Goal: Transaction & Acquisition: Purchase product/service

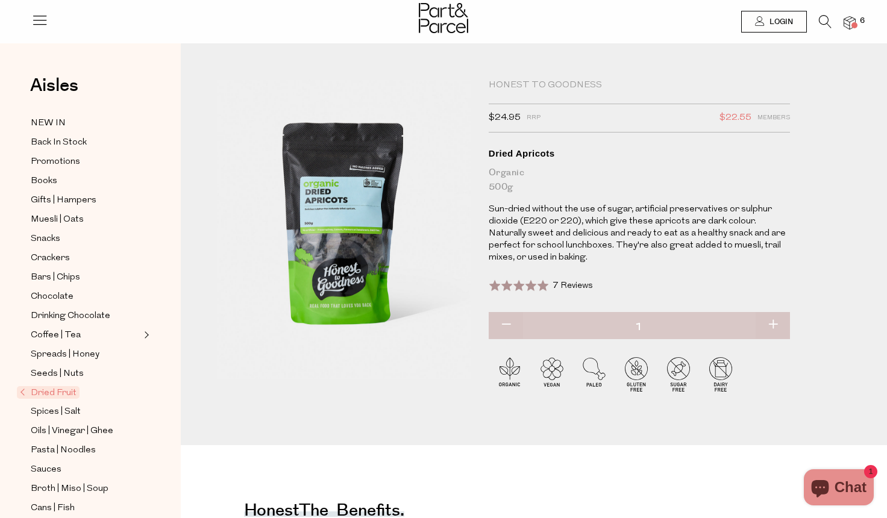
click at [854, 19] on img at bounding box center [849, 23] width 12 height 14
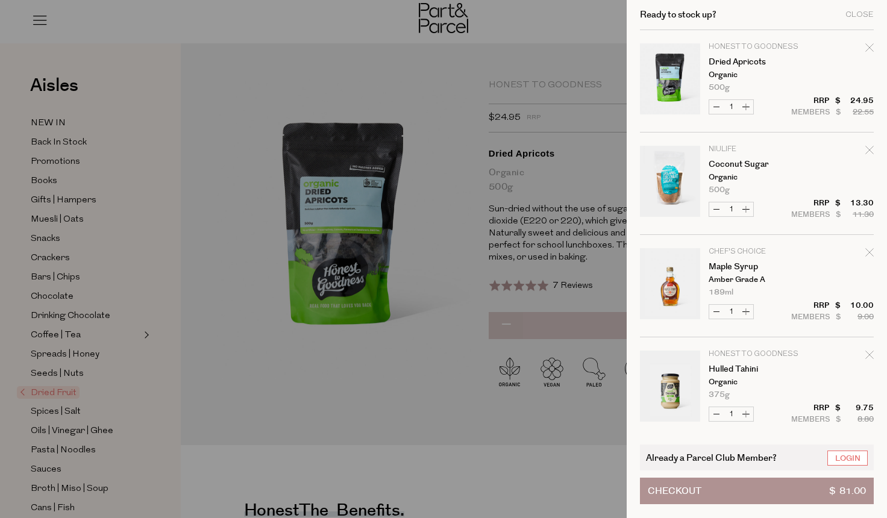
click at [713, 207] on button "Decrease Coconut Sugar" at bounding box center [716, 209] width 14 height 14
type input "0"
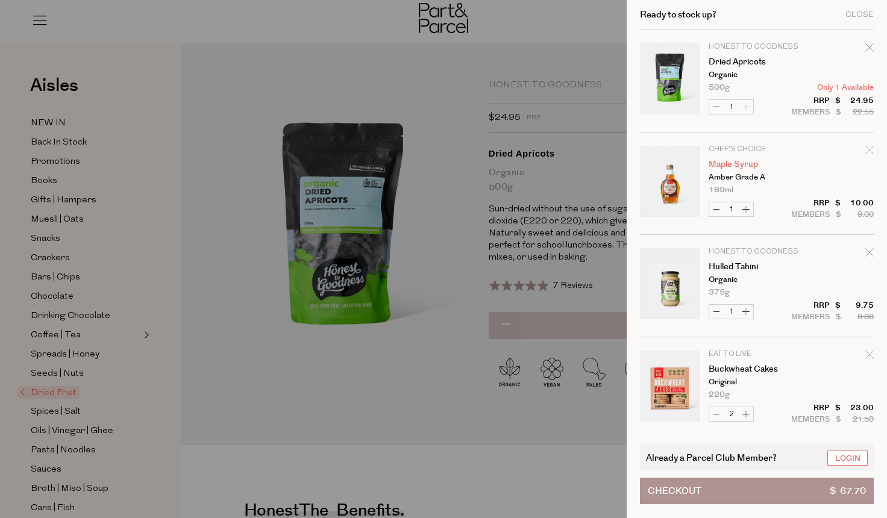
click at [727, 164] on link "Maple Syrup" at bounding box center [754, 164] width 93 height 8
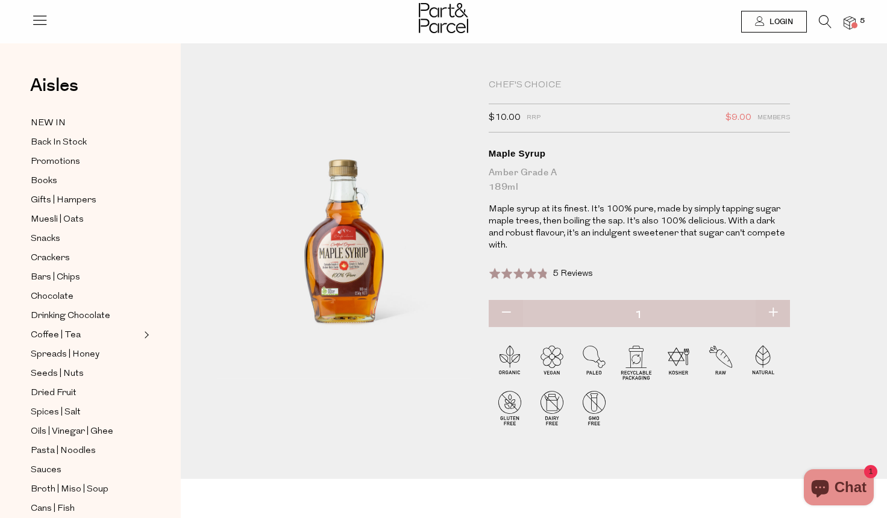
click at [851, 23] on span at bounding box center [854, 25] width 6 height 6
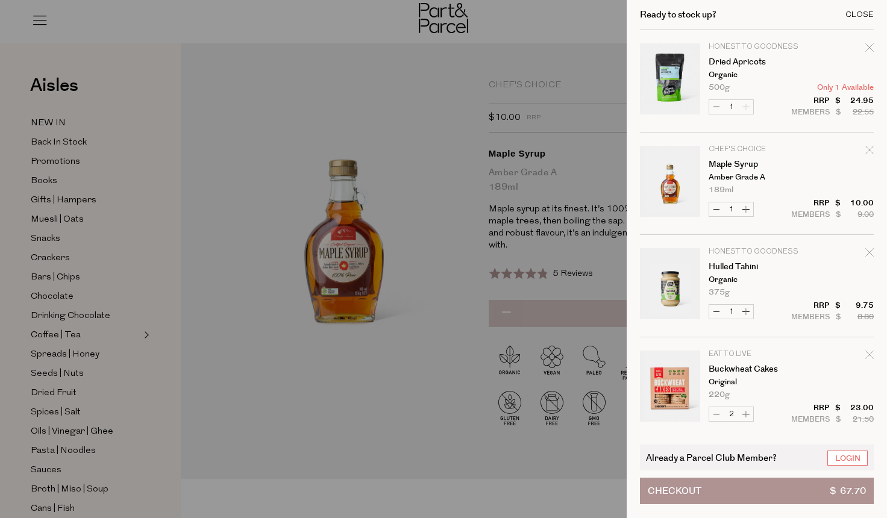
click at [857, 14] on div "Close" at bounding box center [859, 15] width 28 height 8
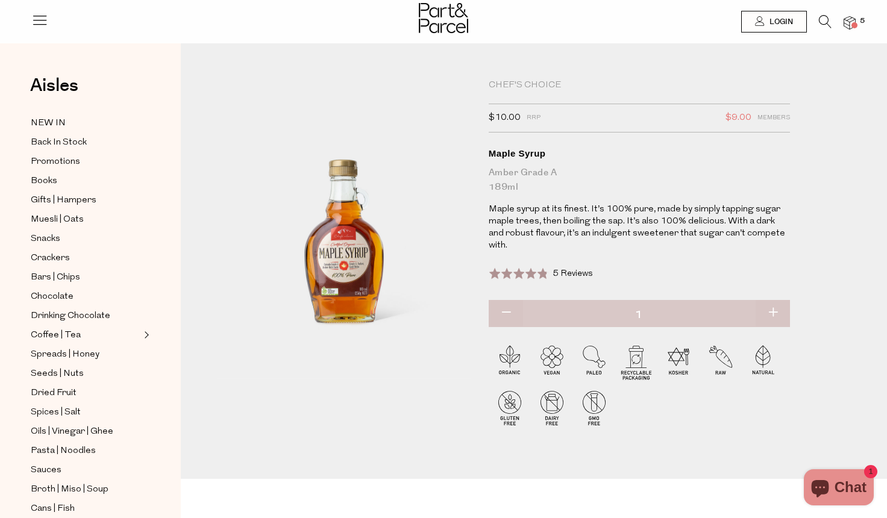
click at [820, 27] on icon at bounding box center [825, 21] width 13 height 13
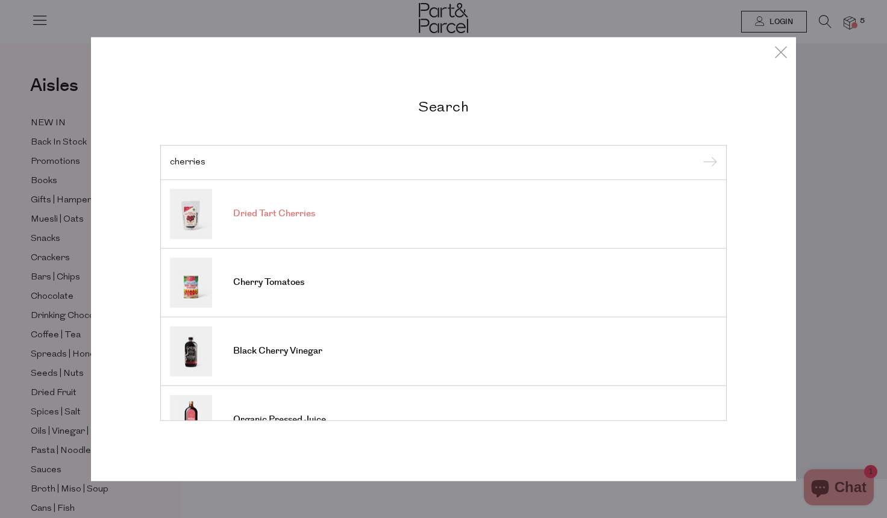
type input "cherries"
click at [246, 218] on span "Dried Tart Cherries" at bounding box center [274, 214] width 82 height 12
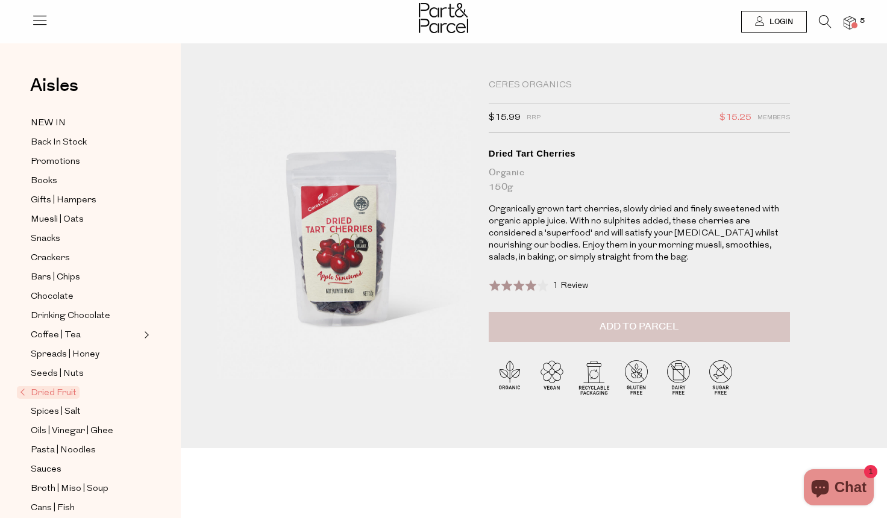
click at [598, 328] on button "Add to Parcel" at bounding box center [638, 327] width 301 height 30
click at [775, 322] on button "button" at bounding box center [772, 325] width 34 height 27
type input "2"
click at [850, 23] on img at bounding box center [849, 23] width 12 height 14
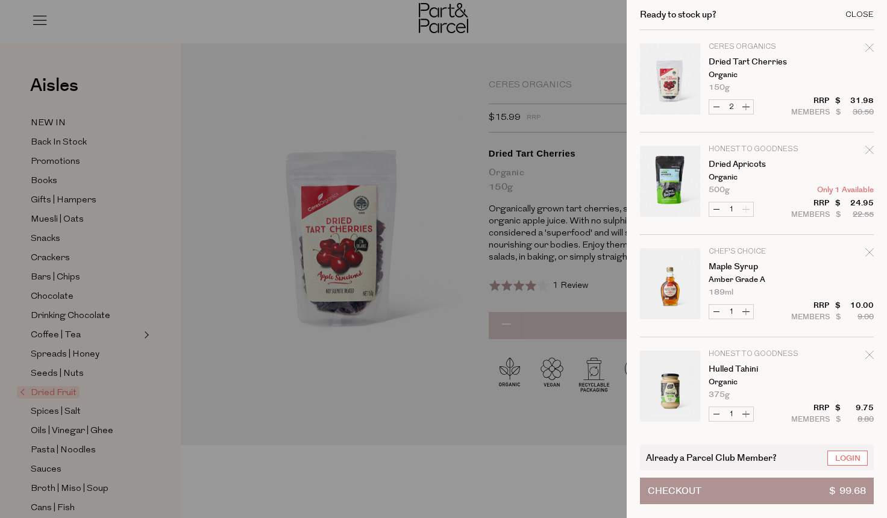
click at [858, 14] on div "Close" at bounding box center [859, 15] width 28 height 8
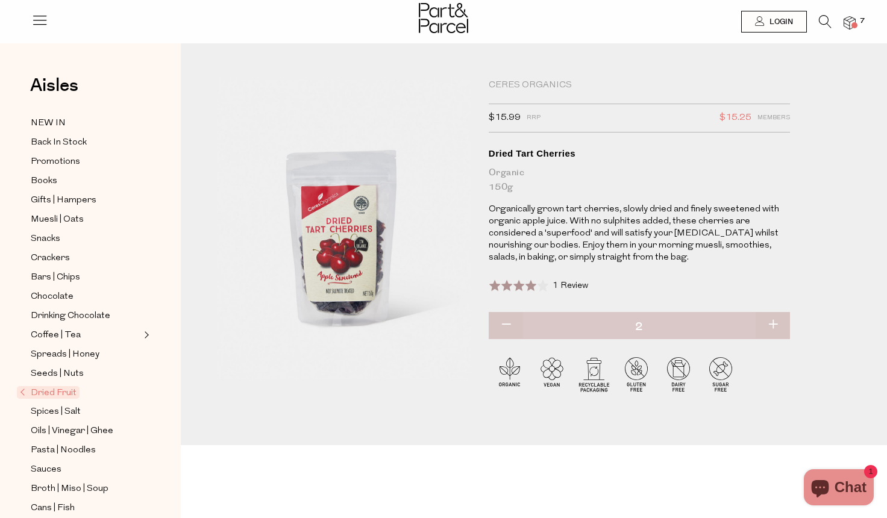
click at [822, 19] on icon at bounding box center [825, 21] width 13 height 13
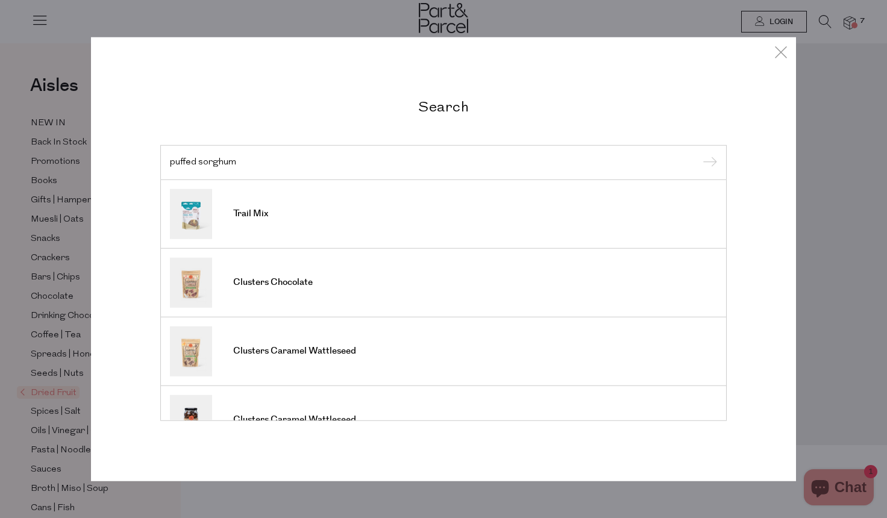
type input "puffed sorghum"
click at [708, 163] on input "submit" at bounding box center [708, 163] width 18 height 18
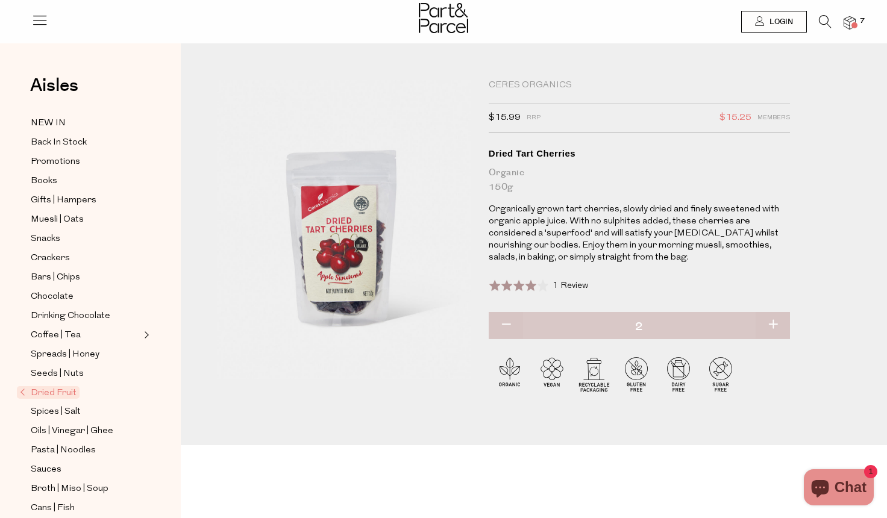
click at [823, 19] on icon at bounding box center [825, 21] width 13 height 13
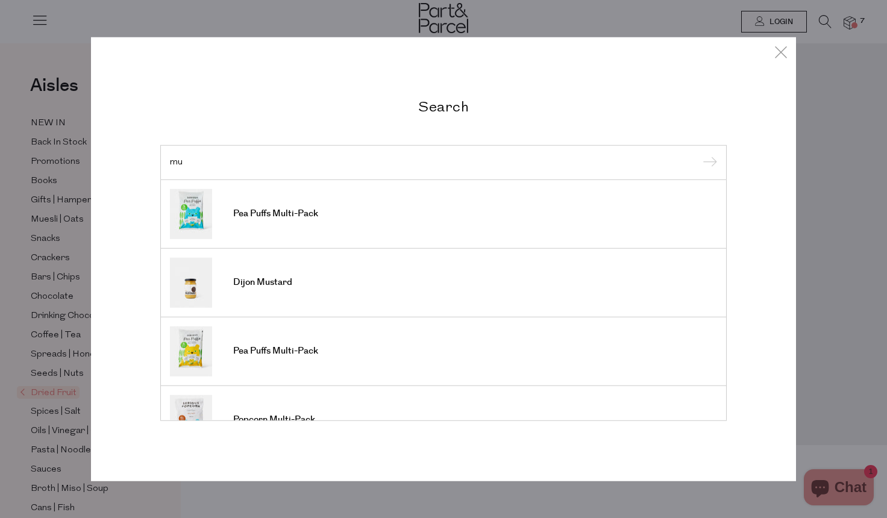
type input "m"
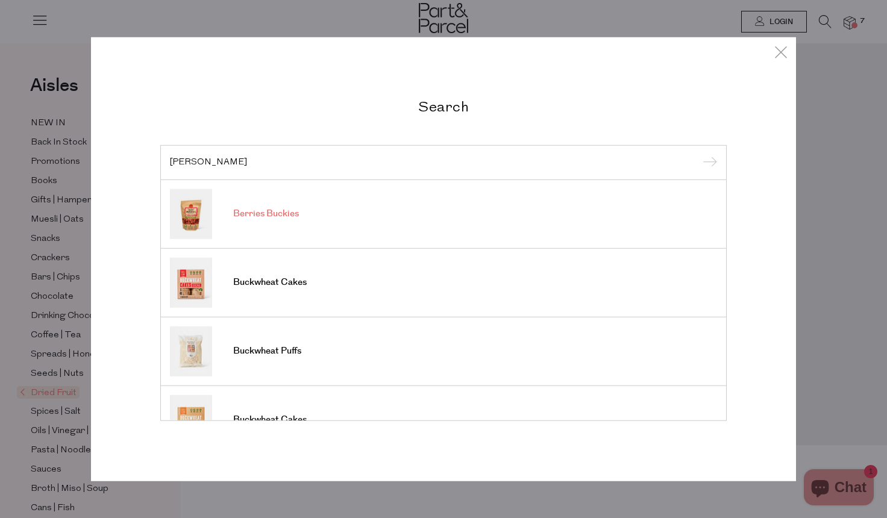
type input "bucki"
click at [273, 212] on span "Berries Buckies" at bounding box center [266, 214] width 66 height 12
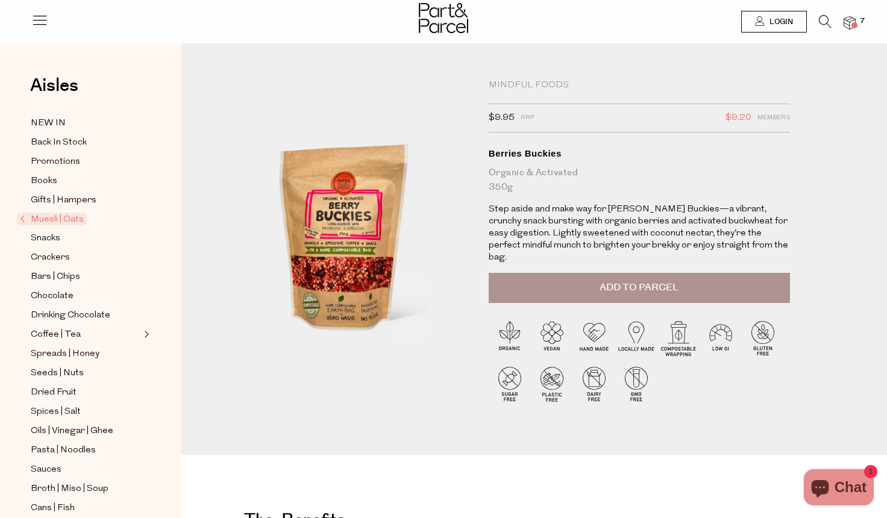
click at [826, 19] on icon at bounding box center [825, 21] width 13 height 13
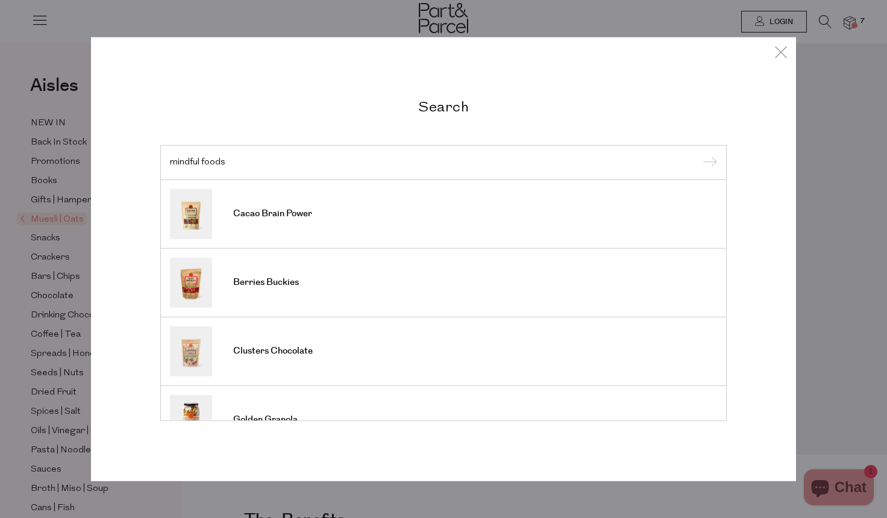
type input "mindful foods"
click at [708, 163] on input "submit" at bounding box center [708, 163] width 18 height 18
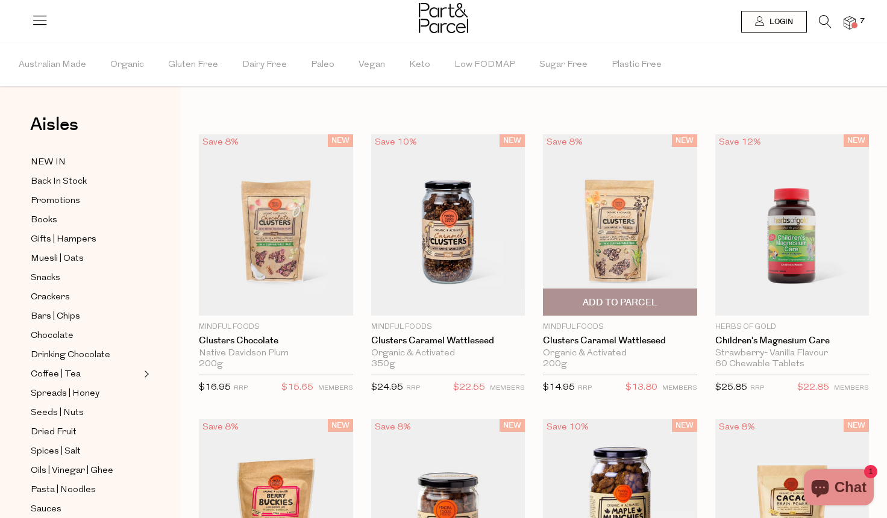
click at [608, 252] on img at bounding box center [620, 225] width 154 height 182
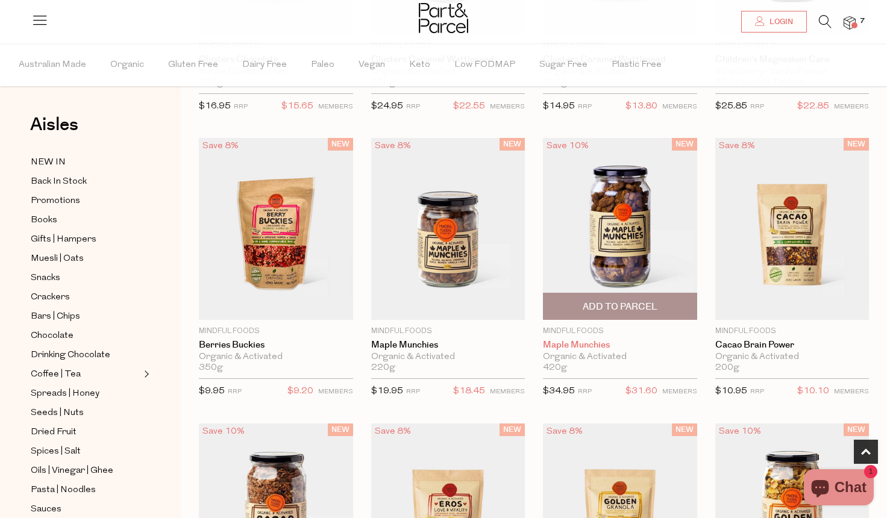
scroll to position [282, 0]
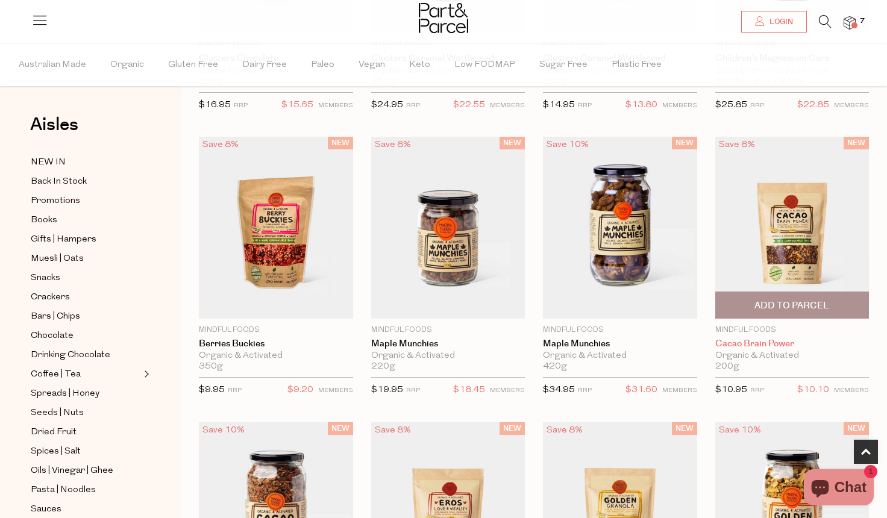
click at [793, 344] on link "Cacao Brain Power" at bounding box center [792, 344] width 154 height 11
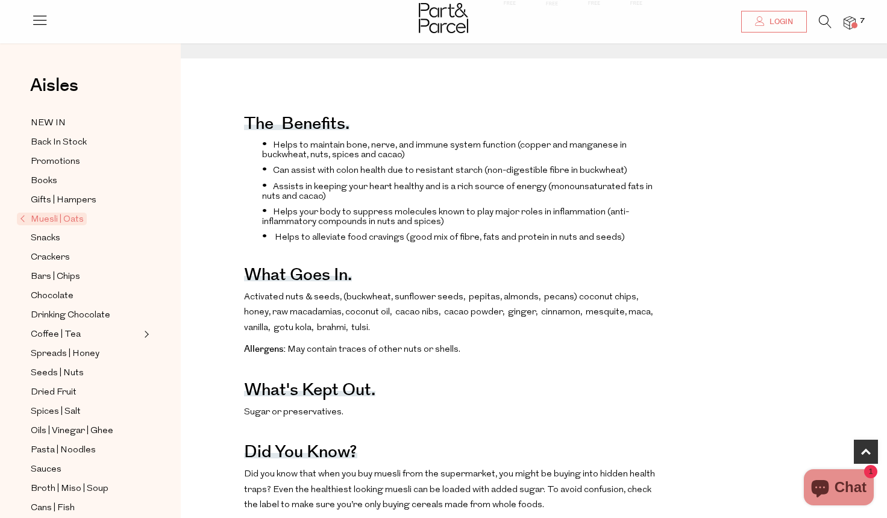
scroll to position [414, 0]
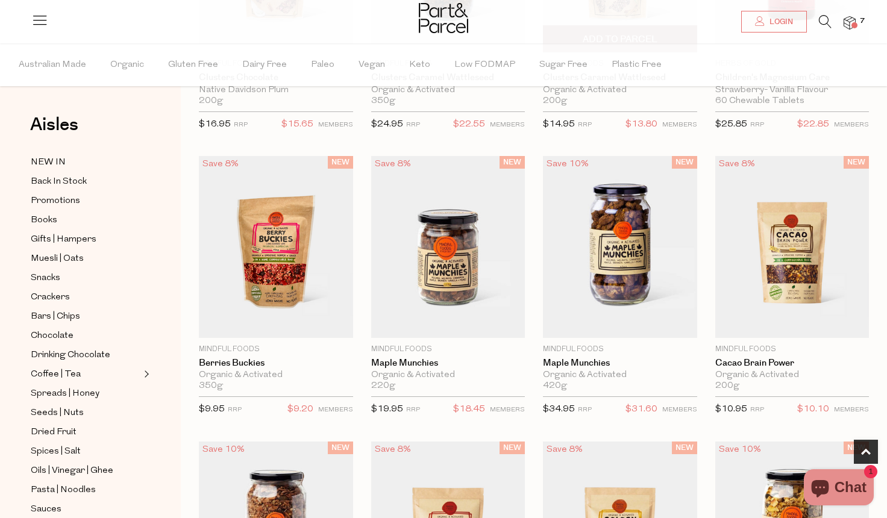
scroll to position [264, 0]
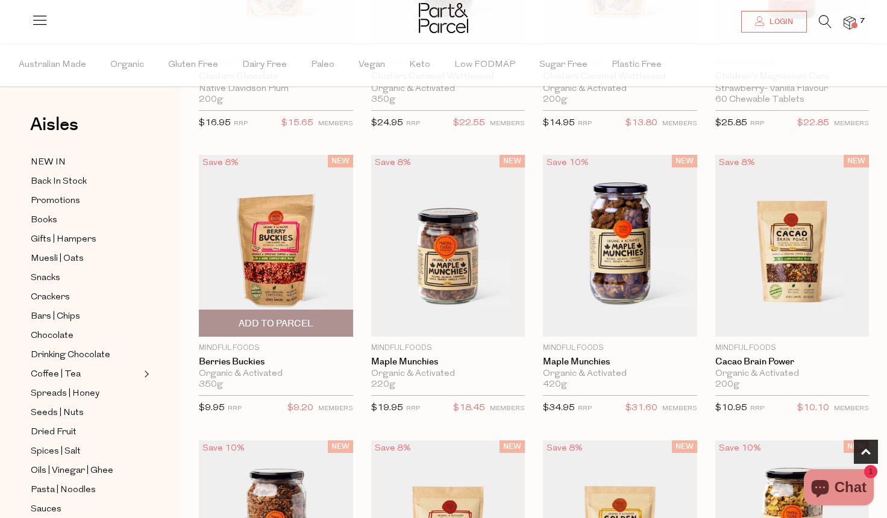
click at [271, 331] on span "Add To Parcel" at bounding box center [275, 323] width 147 height 26
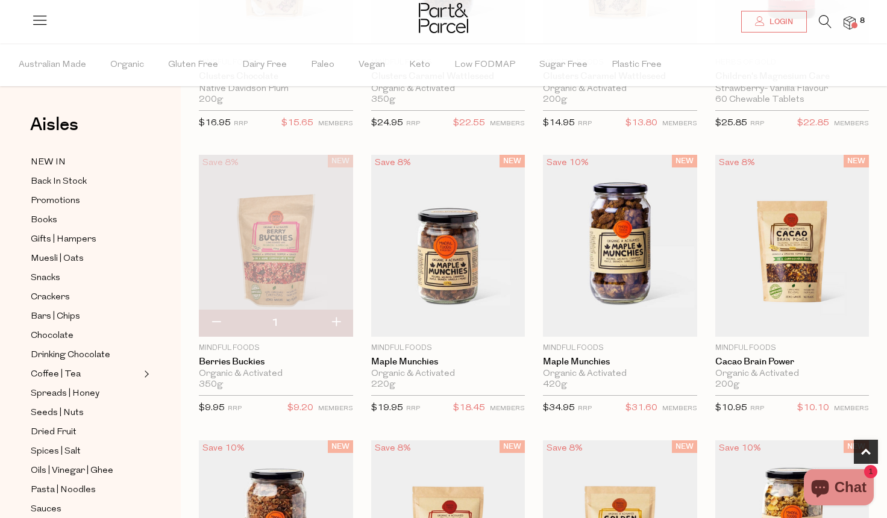
click at [853, 20] on img at bounding box center [849, 23] width 12 height 14
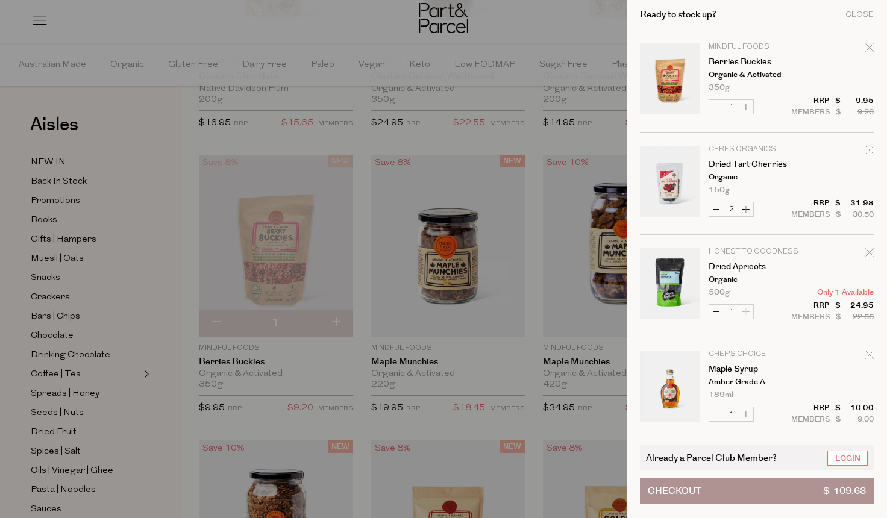
scroll to position [0, 0]
click at [858, 9] on div "Ready to stock up? Close" at bounding box center [757, 15] width 234 height 30
click at [850, 13] on div "Close" at bounding box center [859, 15] width 28 height 8
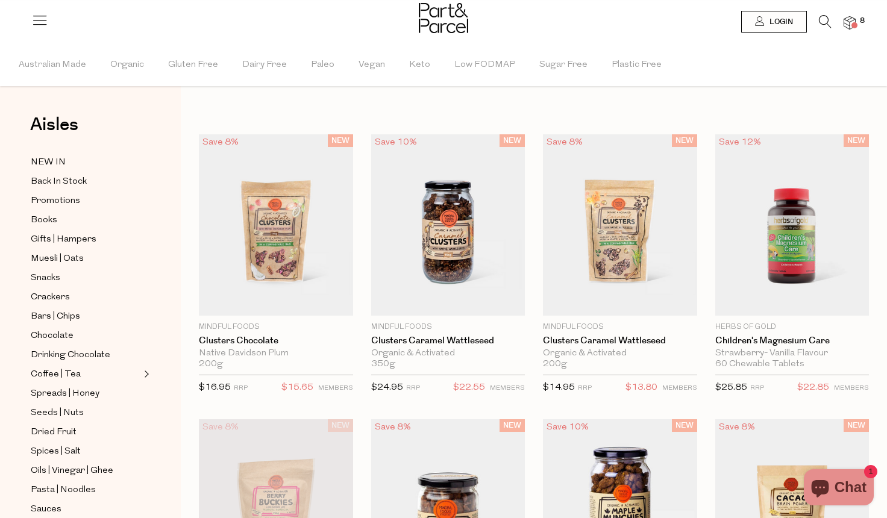
click at [822, 22] on icon at bounding box center [825, 21] width 13 height 13
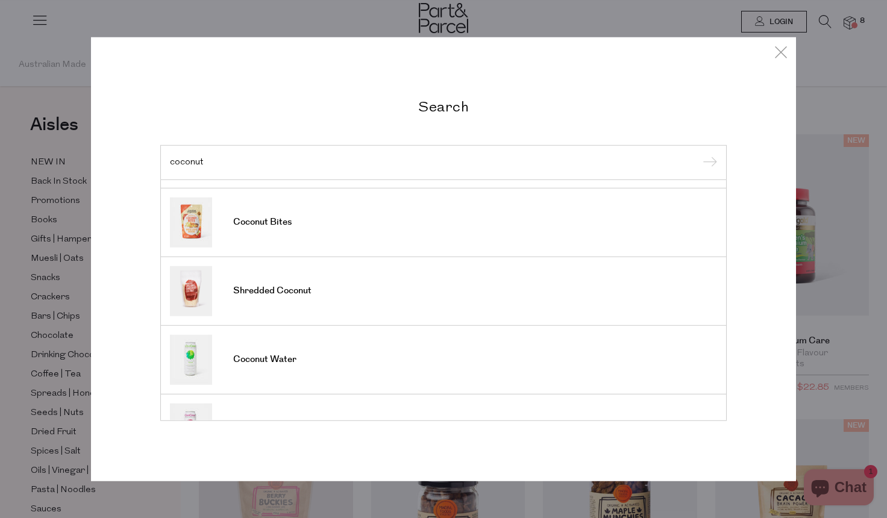
scroll to position [405, 0]
type input "coconut"
click at [708, 163] on input "submit" at bounding box center [708, 163] width 18 height 18
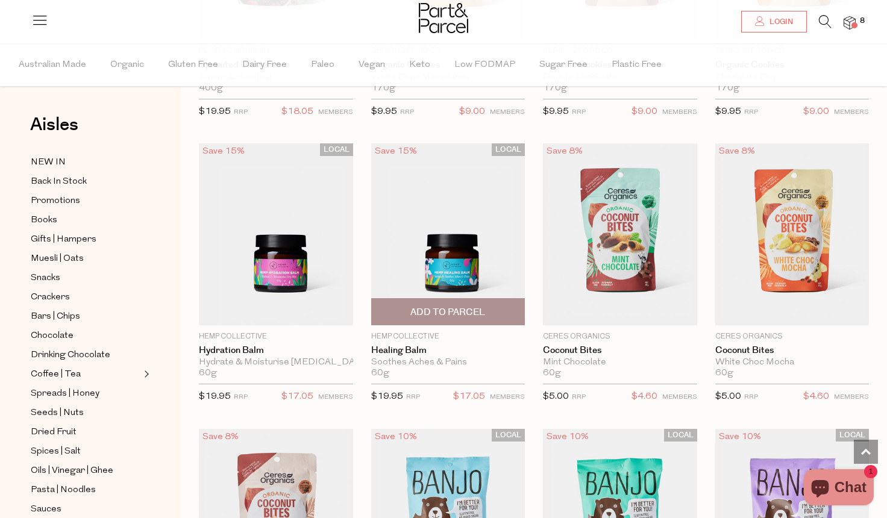
scroll to position [1418, 0]
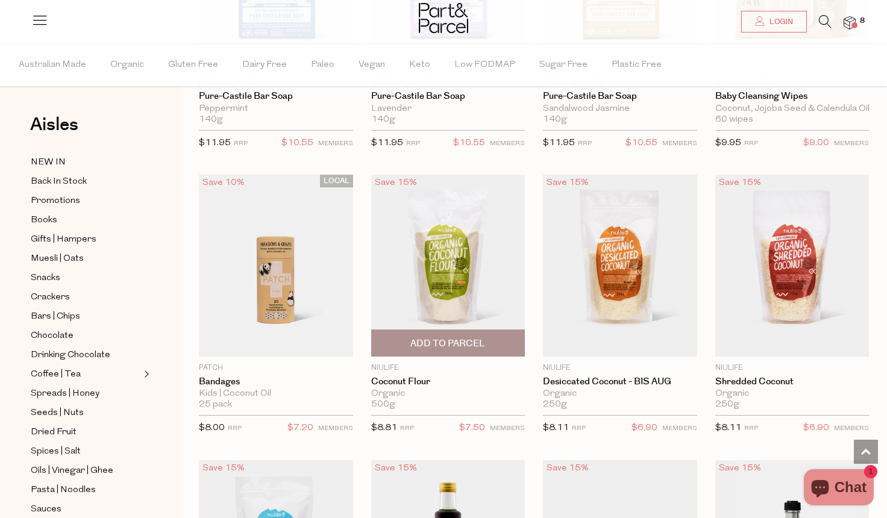
scroll to position [8531, 0]
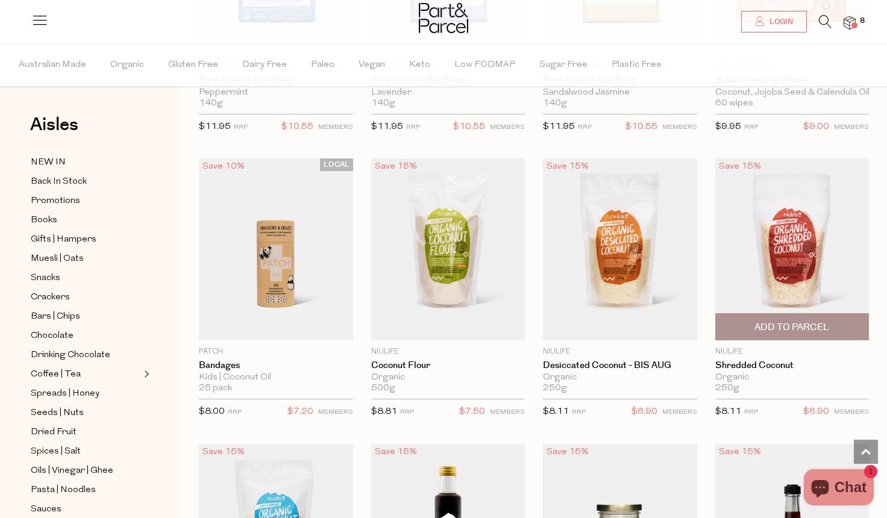
click at [779, 321] on span "Add To Parcel" at bounding box center [791, 327] width 75 height 13
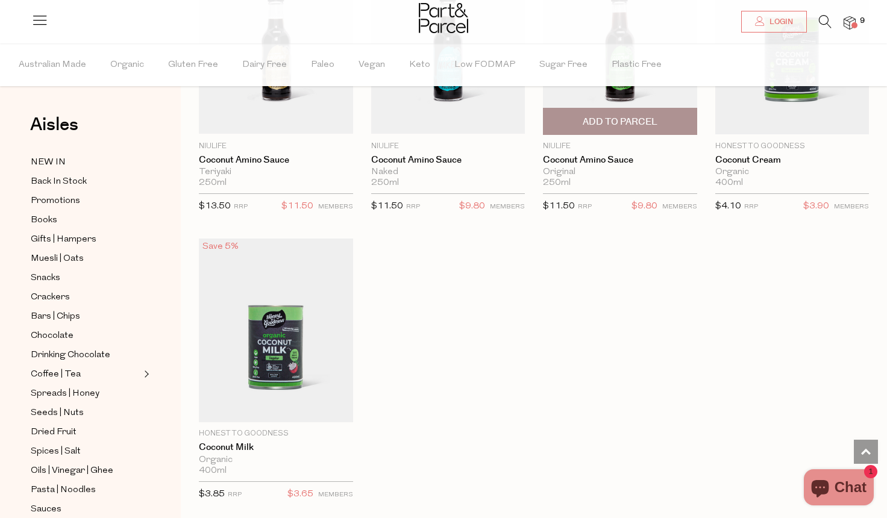
scroll to position [9311, 0]
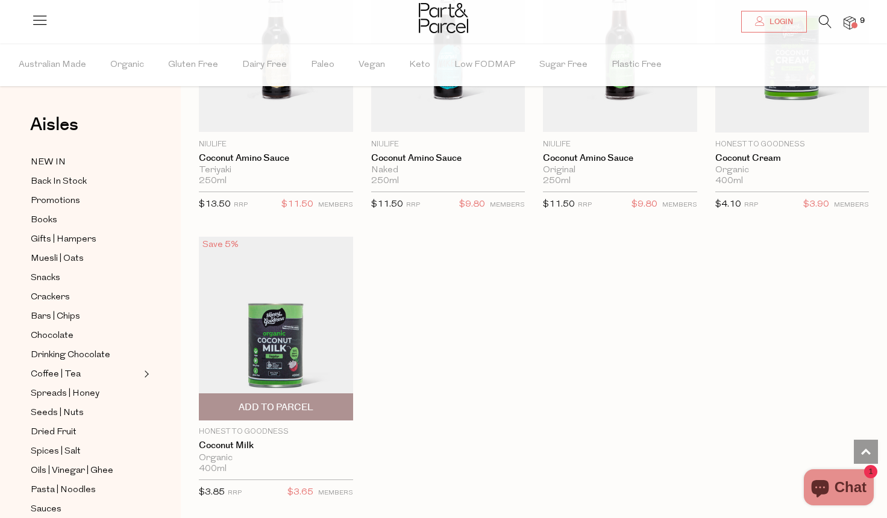
click at [269, 401] on span "Add To Parcel" at bounding box center [276, 407] width 75 height 13
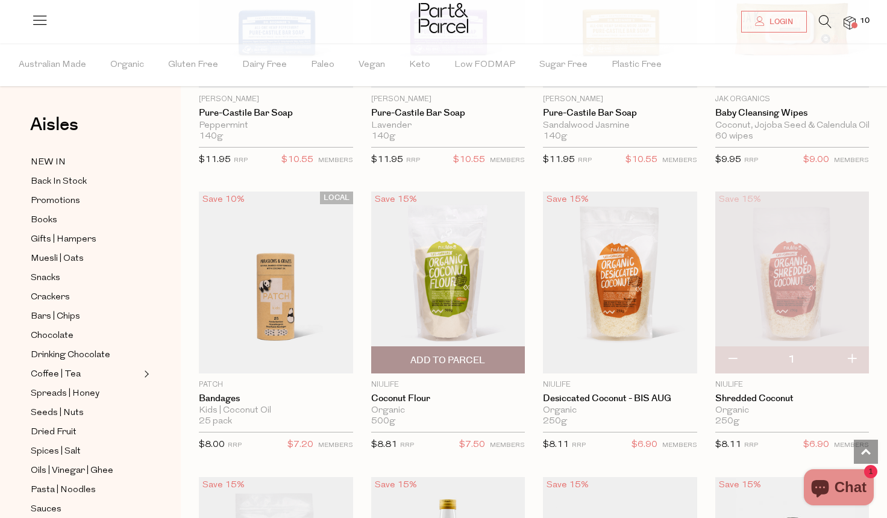
scroll to position [8496, 0]
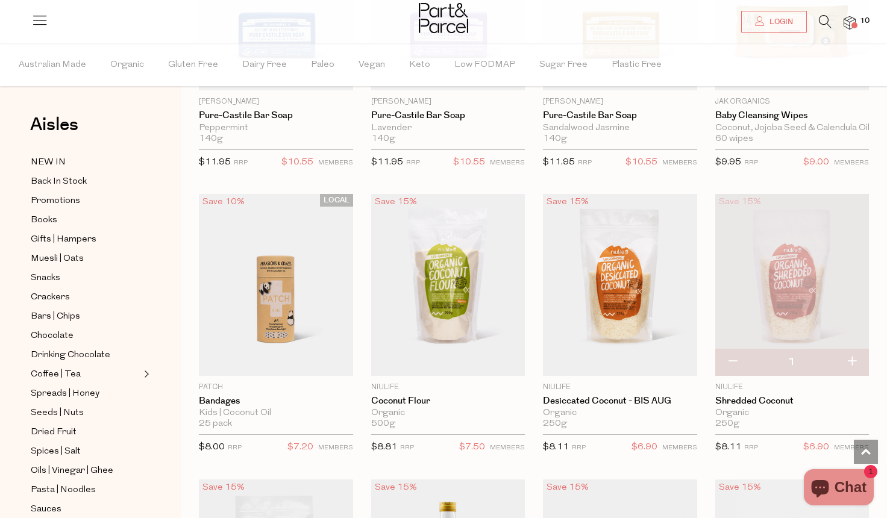
click at [854, 349] on button "button" at bounding box center [851, 362] width 34 height 27
type input "2"
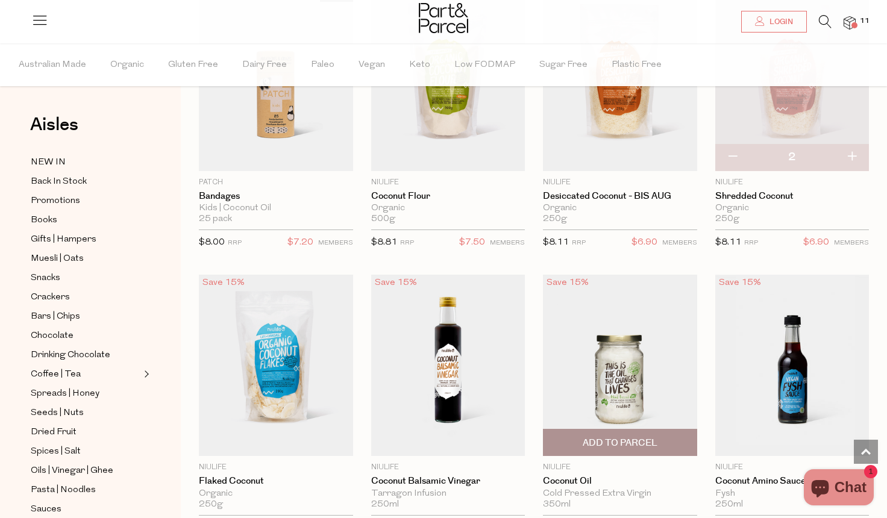
scroll to position [8728, 0]
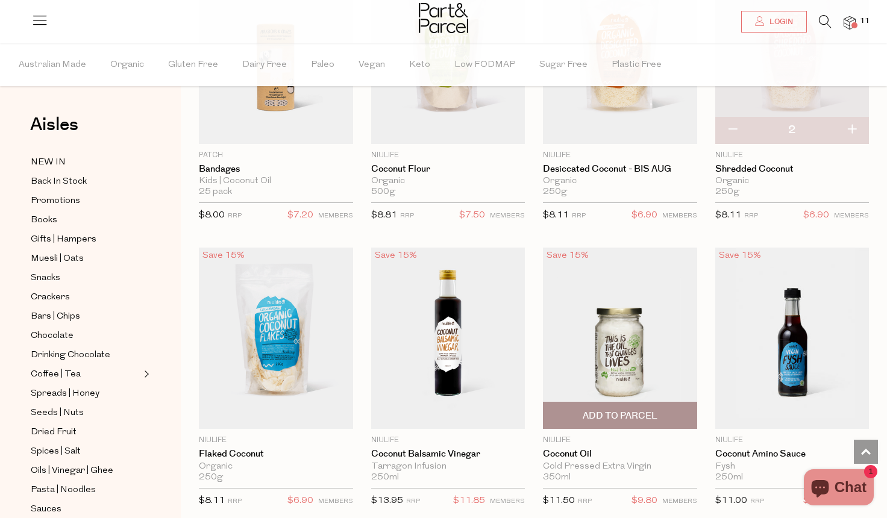
click at [617, 410] on span "Add To Parcel" at bounding box center [619, 416] width 75 height 13
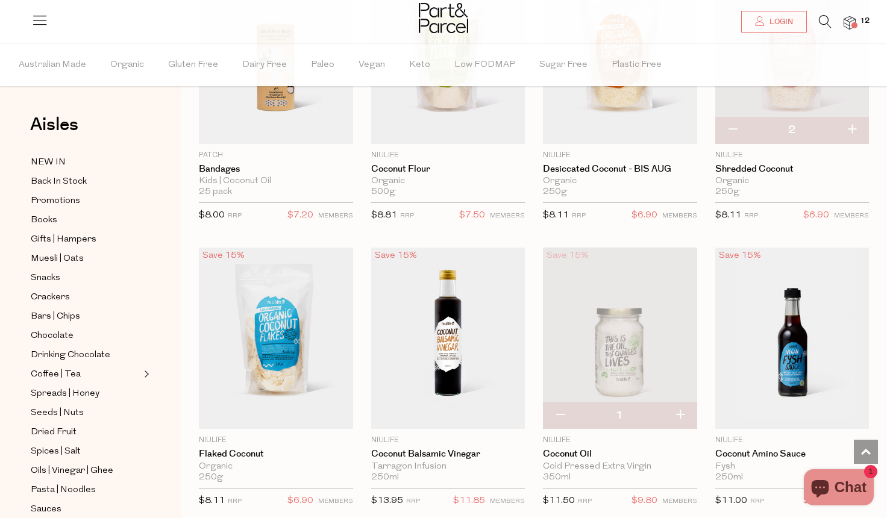
click at [849, 23] on img at bounding box center [849, 23] width 12 height 14
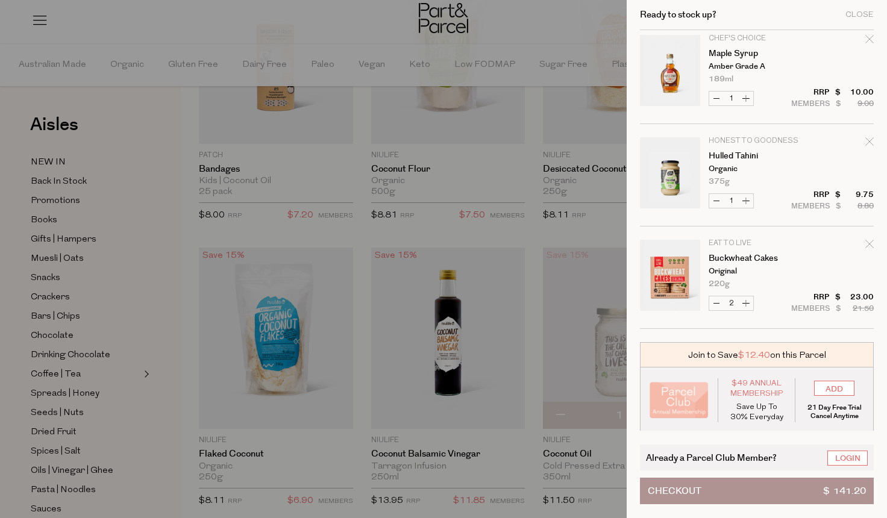
scroll to position [624, 0]
click at [738, 475] on div "Already a Parcel Club Member? Login Checkout $ 141.20" at bounding box center [757, 475] width 234 height 60
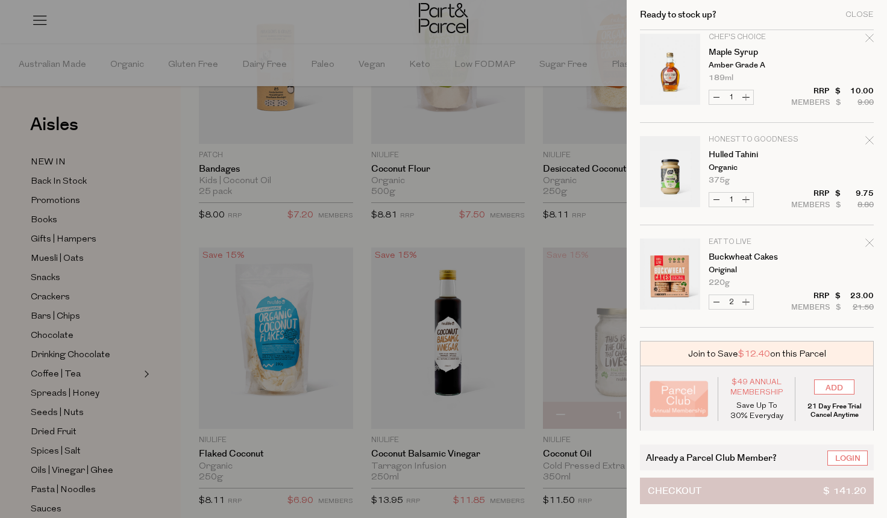
click at [742, 489] on button "Checkout $ 141.20" at bounding box center [757, 491] width 234 height 27
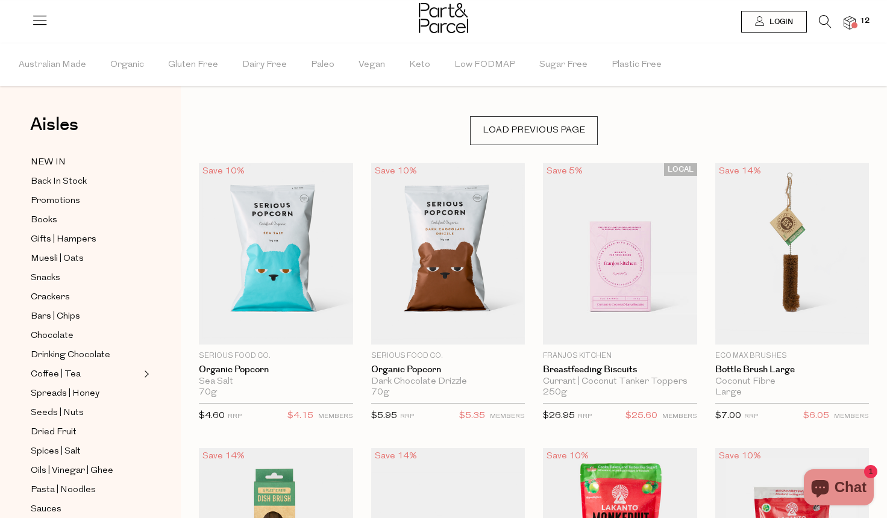
click at [853, 25] on span at bounding box center [854, 25] width 6 height 6
